Goal: Task Accomplishment & Management: Manage account settings

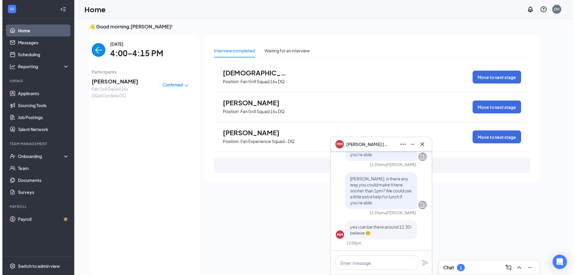
scroll to position [2, 0]
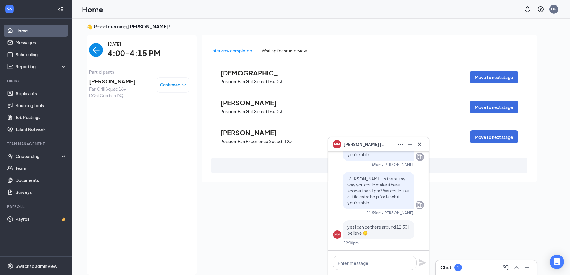
click at [112, 84] on span "[PERSON_NAME]" at bounding box center [120, 81] width 63 height 8
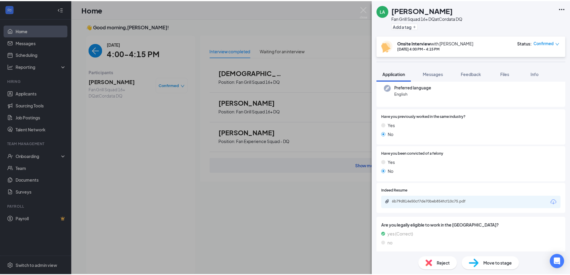
scroll to position [120, 0]
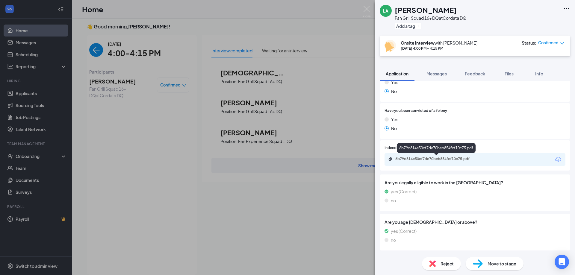
click at [437, 162] on div "6b79d814e50cf7de70beb854fcf10c75.pdf" at bounding box center [436, 160] width 97 height 6
drag, startPoint x: 365, startPoint y: 8, endPoint x: 248, endPoint y: 0, distance: 117.0
click at [365, 8] on img at bounding box center [366, 12] width 7 height 12
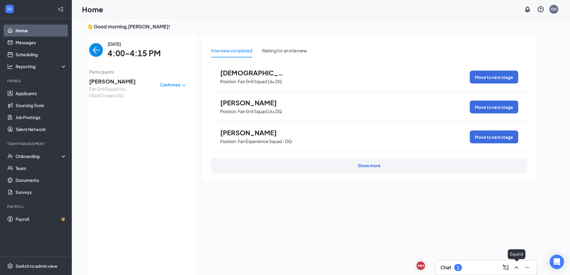
click at [521, 268] on button at bounding box center [517, 268] width 10 height 10
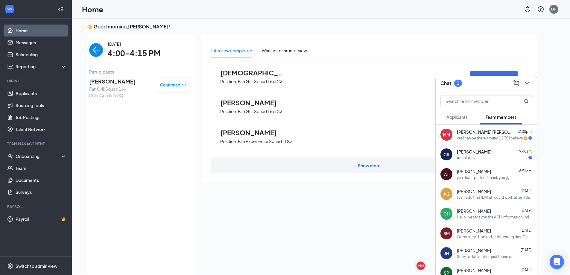
click at [484, 134] on span "[PERSON_NAME] [PERSON_NAME]" at bounding box center [484, 132] width 54 height 6
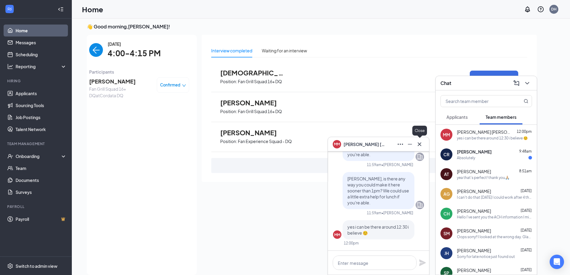
click at [424, 143] on button at bounding box center [420, 145] width 10 height 10
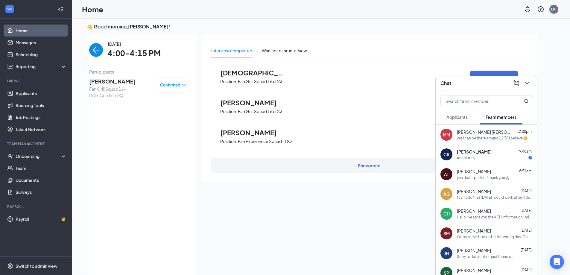
click at [473, 155] on div "Absolutely" at bounding box center [466, 157] width 18 height 5
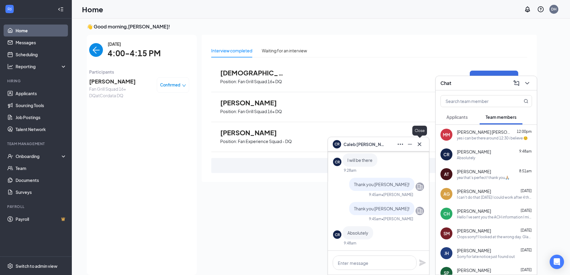
click at [416, 142] on icon "Cross" at bounding box center [419, 144] width 7 height 7
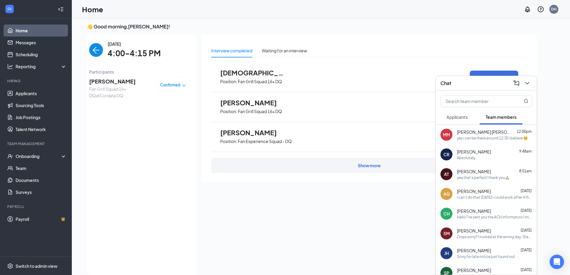
click at [126, 84] on span "[PERSON_NAME]" at bounding box center [120, 81] width 63 height 8
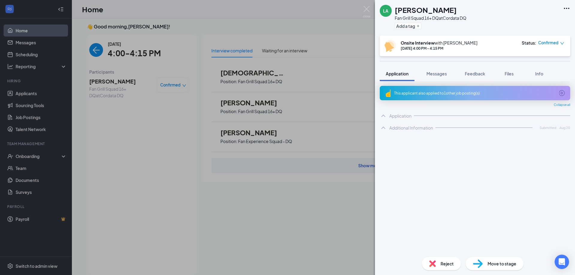
click at [447, 263] on span "Reject" at bounding box center [446, 263] width 13 height 7
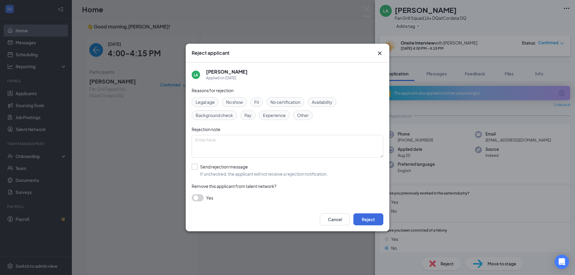
click at [196, 168] on input "Send rejection message If unchecked, the applicant will not receive a rejection…" at bounding box center [260, 170] width 136 height 13
checkbox input "true"
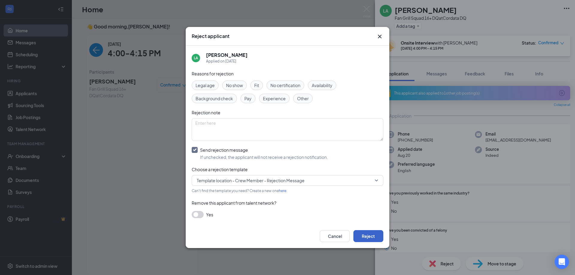
click at [375, 239] on button "Reject" at bounding box center [368, 236] width 30 height 12
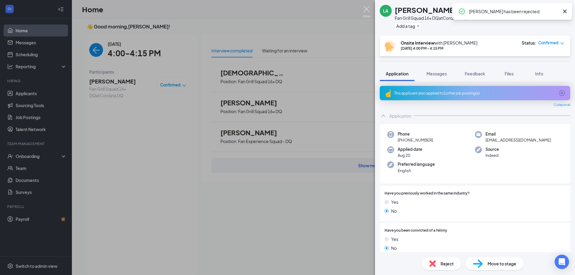
click at [366, 8] on img at bounding box center [366, 12] width 7 height 12
